Goal: Information Seeking & Learning: Learn about a topic

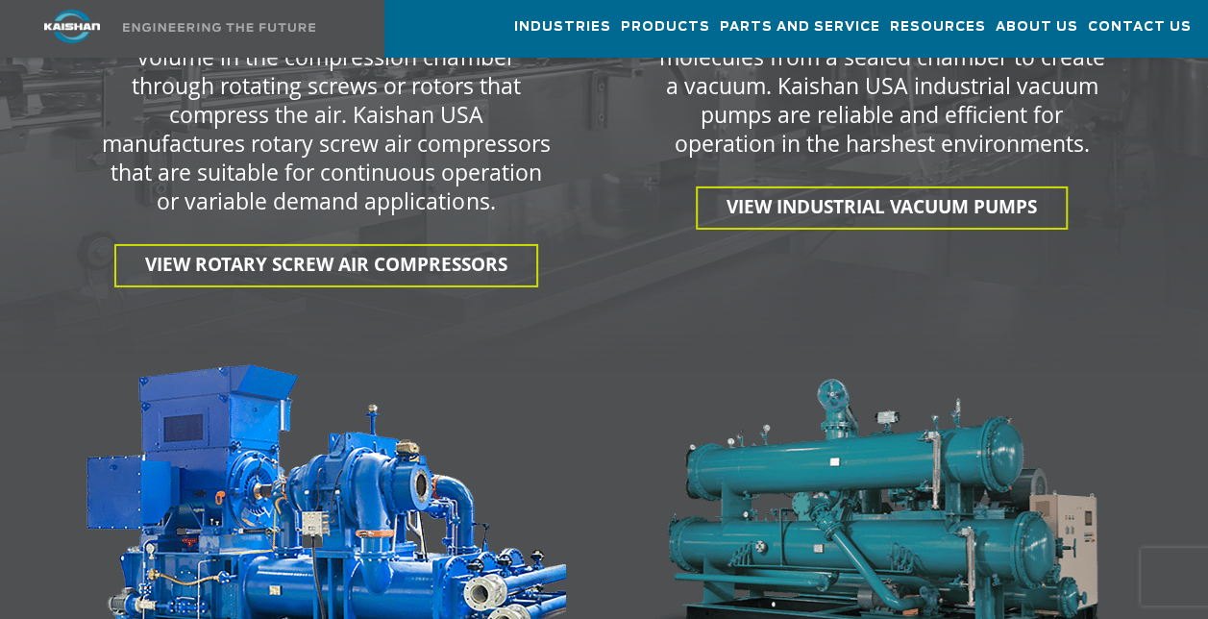
scroll to position [3074, 0]
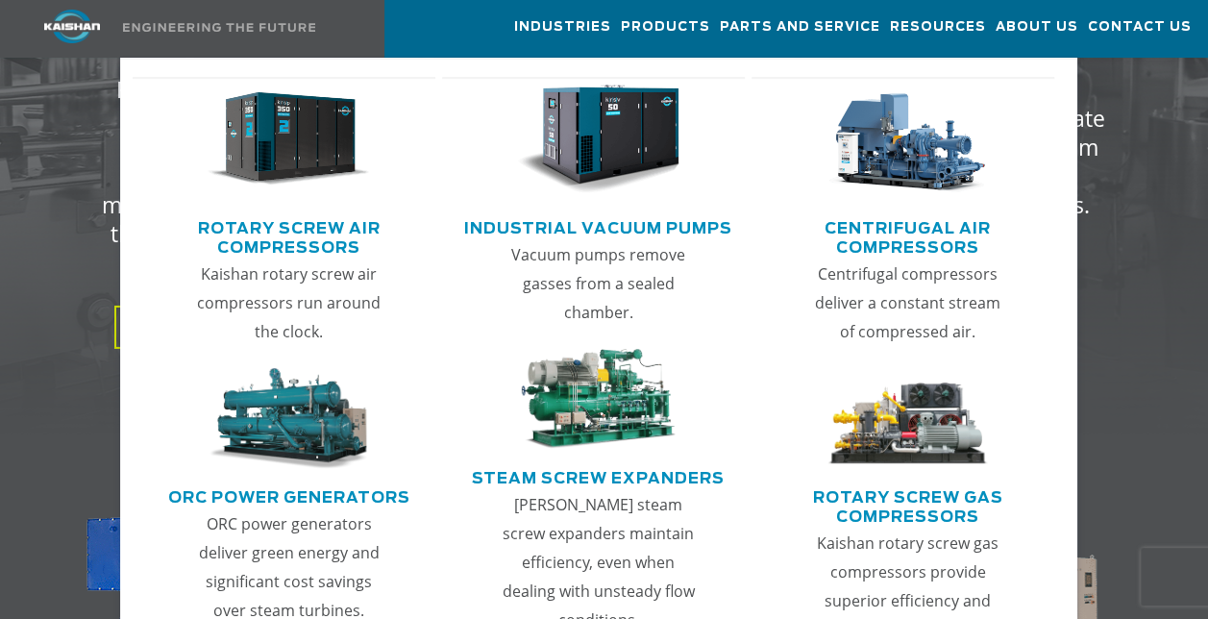
click at [302, 243] on link "Rotary Screw Air Compressors" at bounding box center [289, 235] width 294 height 48
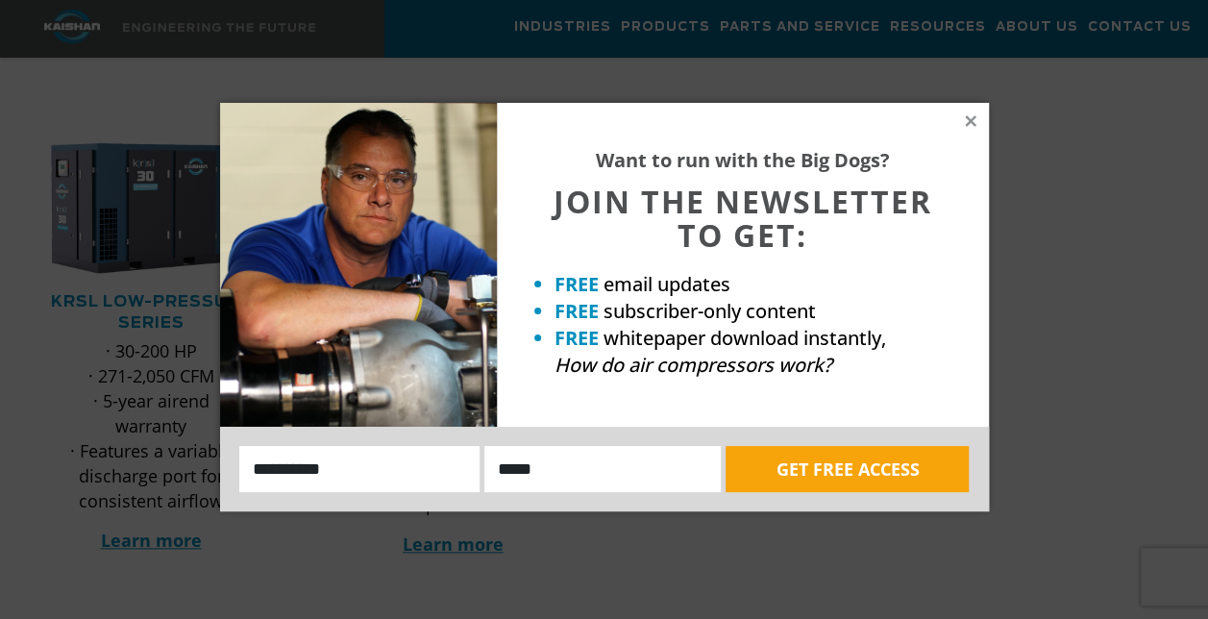
scroll to position [865, 0]
click at [977, 121] on icon at bounding box center [970, 120] width 17 height 17
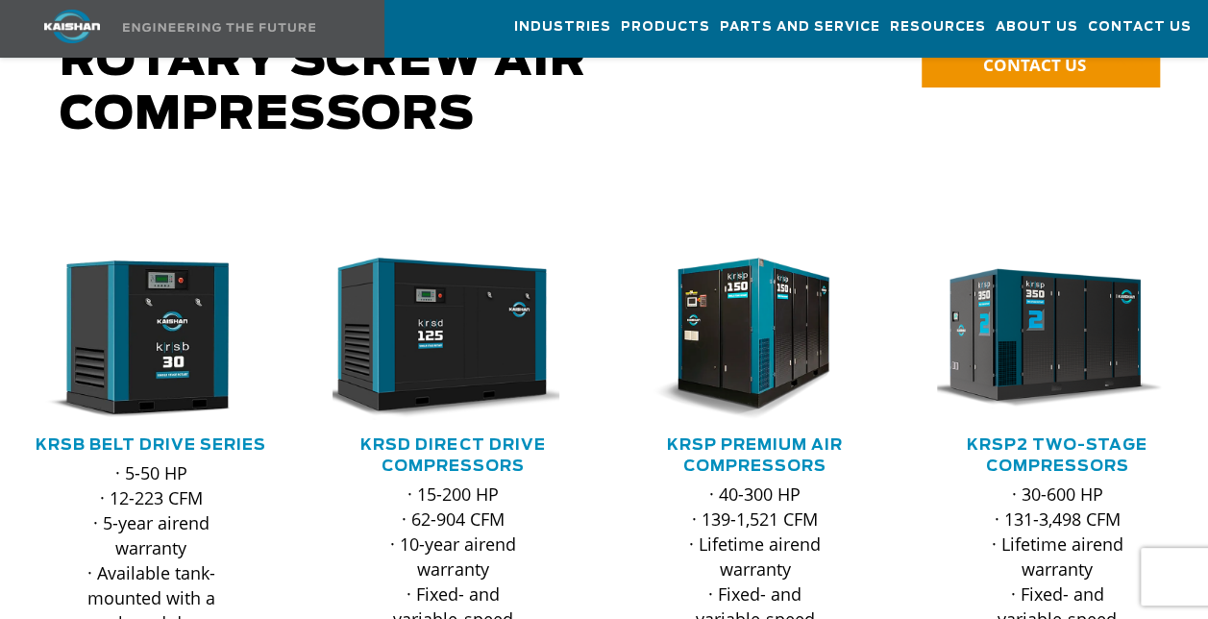
scroll to position [288, 0]
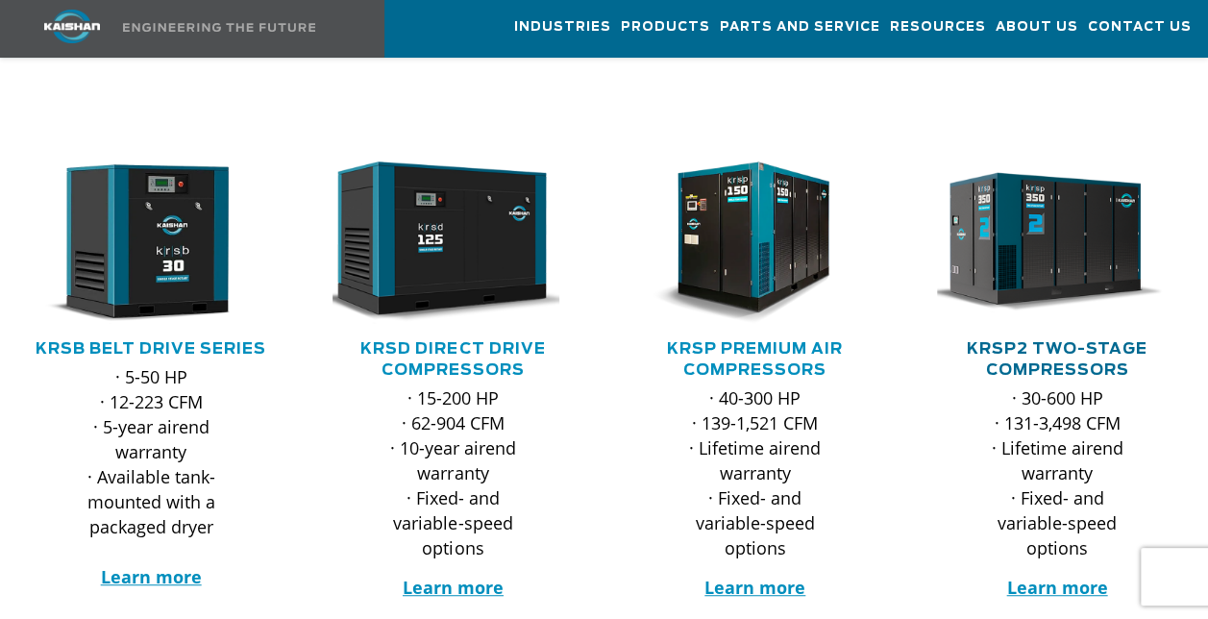
click at [1049, 341] on link "KRSP2 Two-Stage Compressors" at bounding box center [1056, 359] width 181 height 37
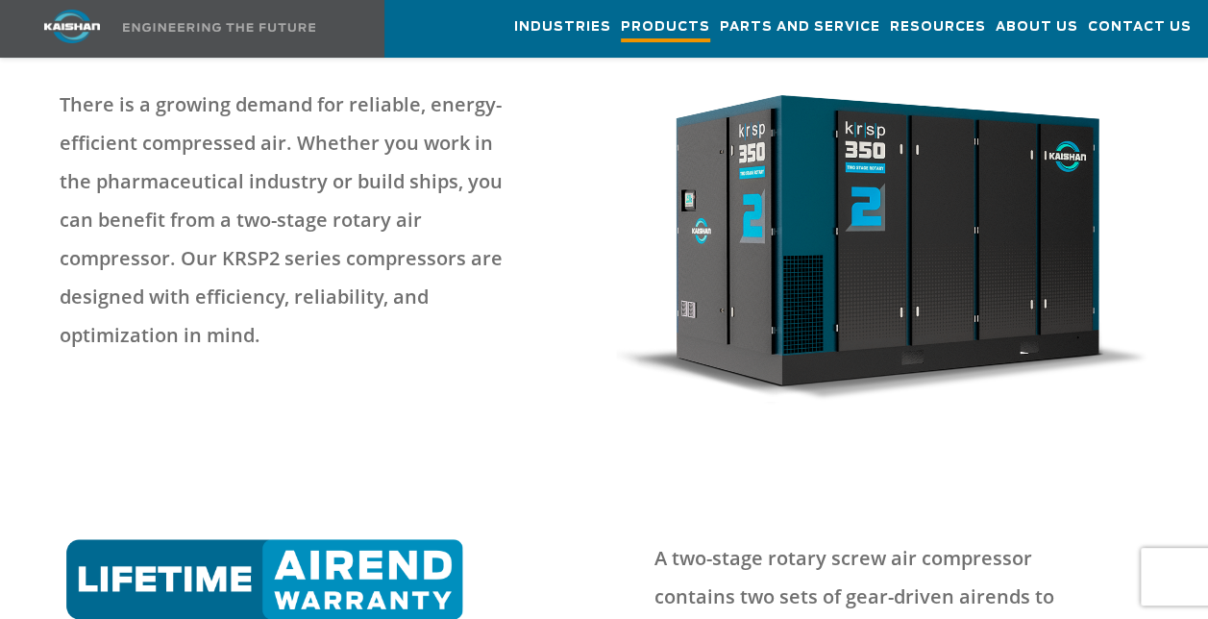
scroll to position [288, 0]
